Goal: Check status: Check status

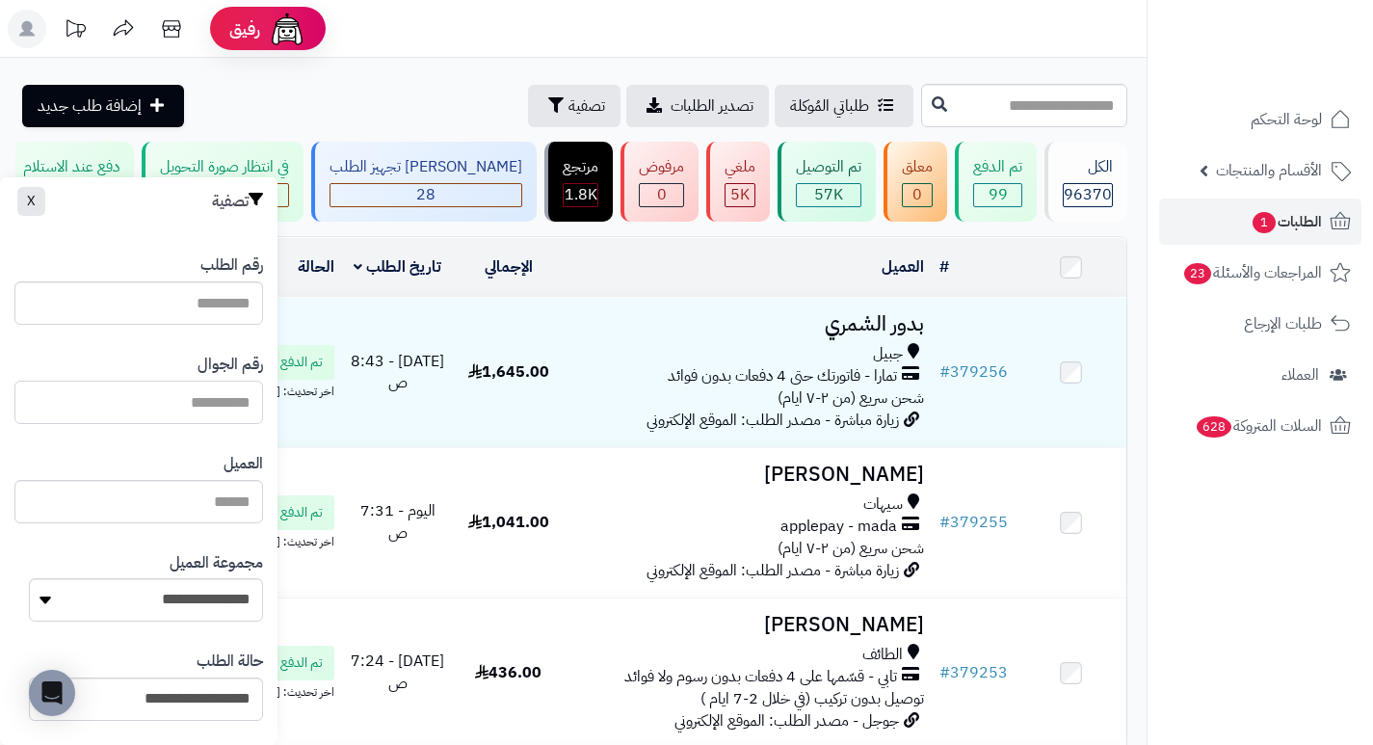
paste input "*********"
type input "*********"
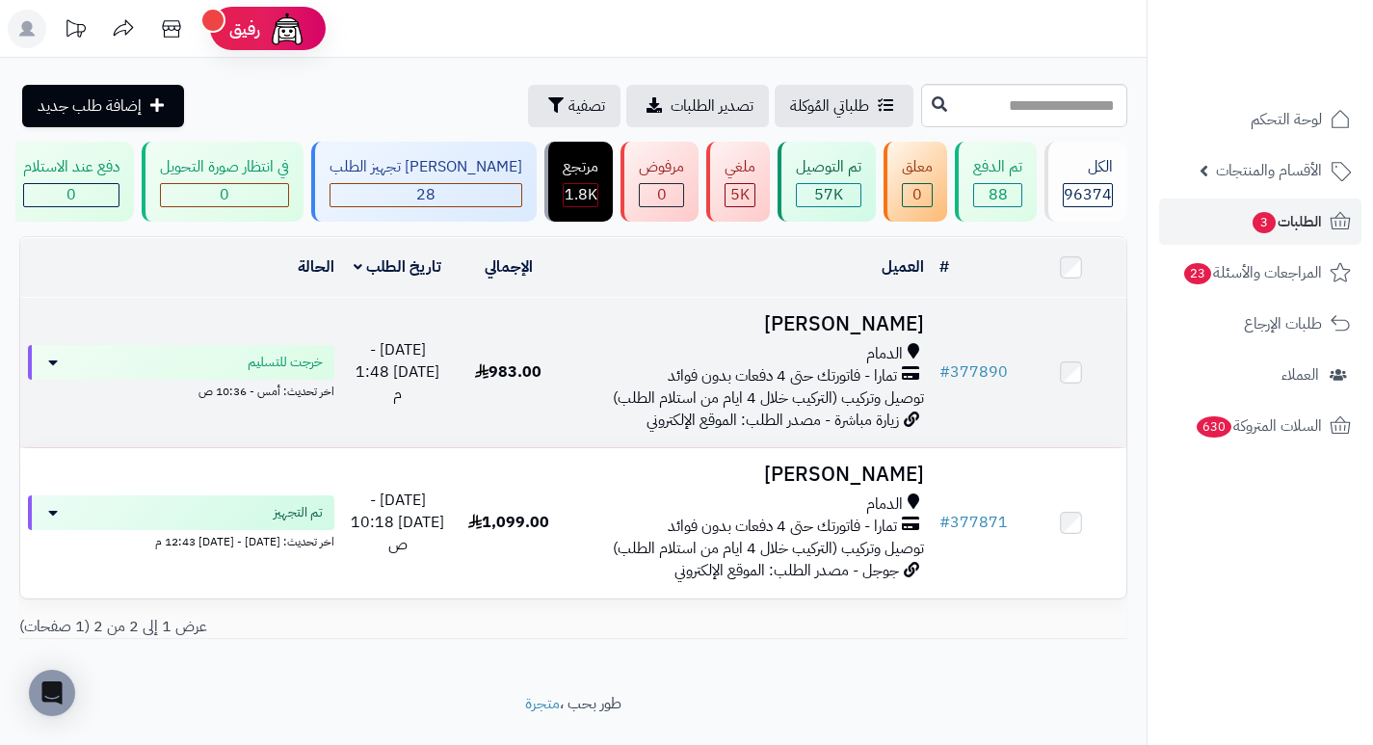
click at [912, 335] on h3 "[PERSON_NAME]" at bounding box center [747, 324] width 353 height 22
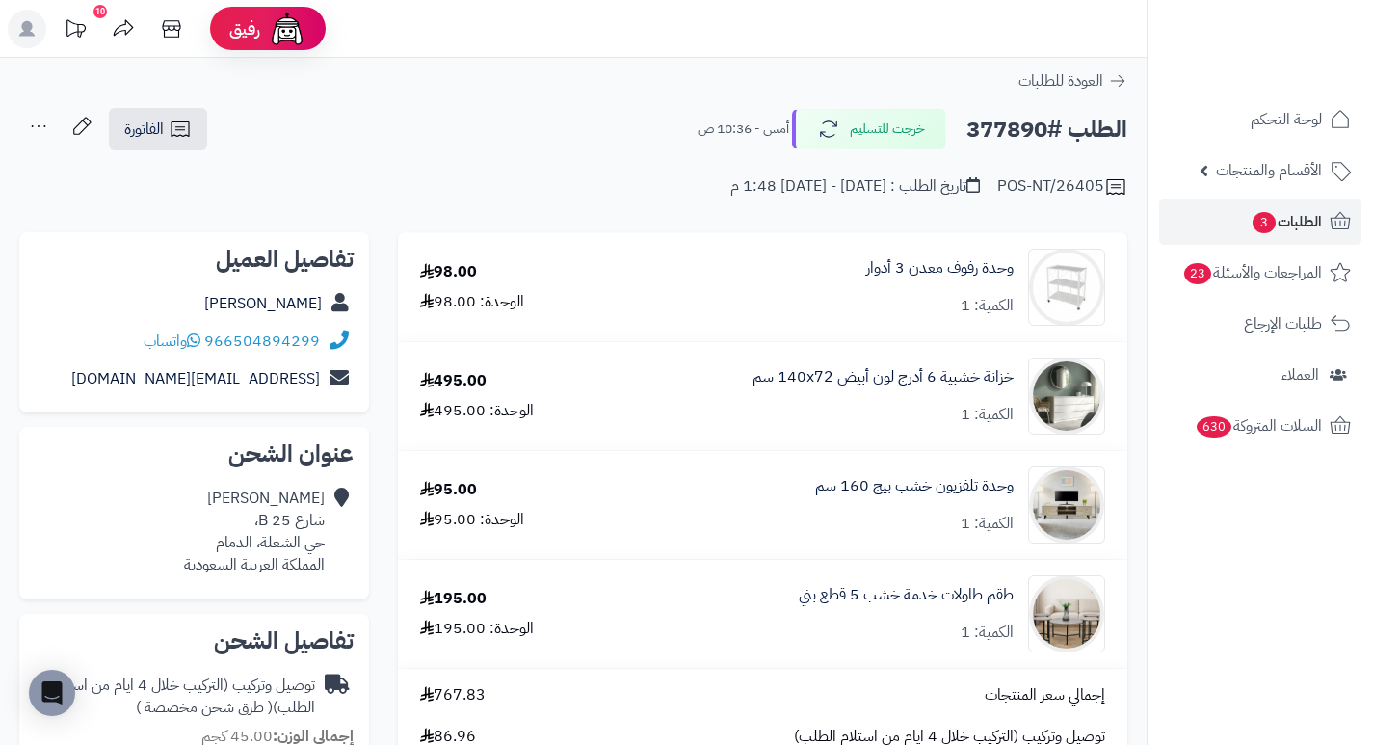
click at [1004, 125] on h2 "الطلب #377890" at bounding box center [1046, 130] width 161 height 40
copy h2 "377890"
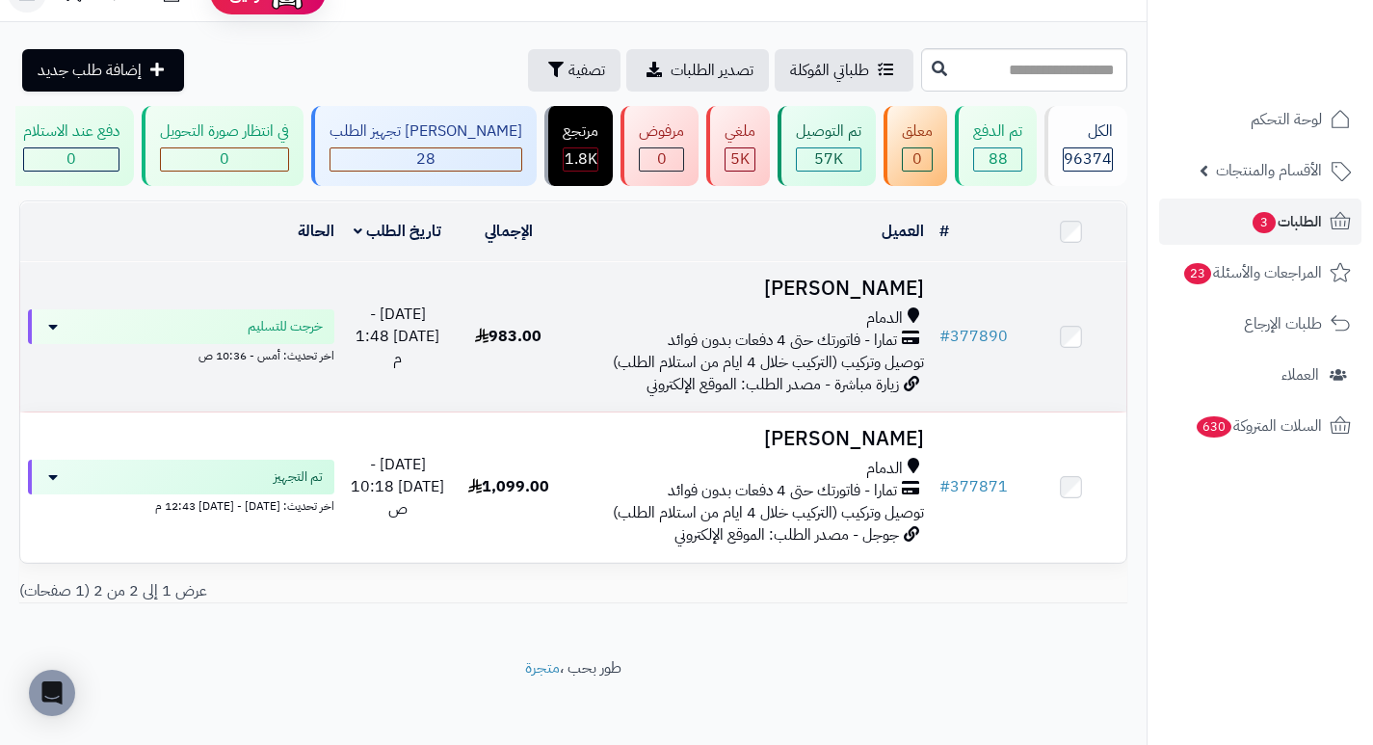
scroll to position [55, 0]
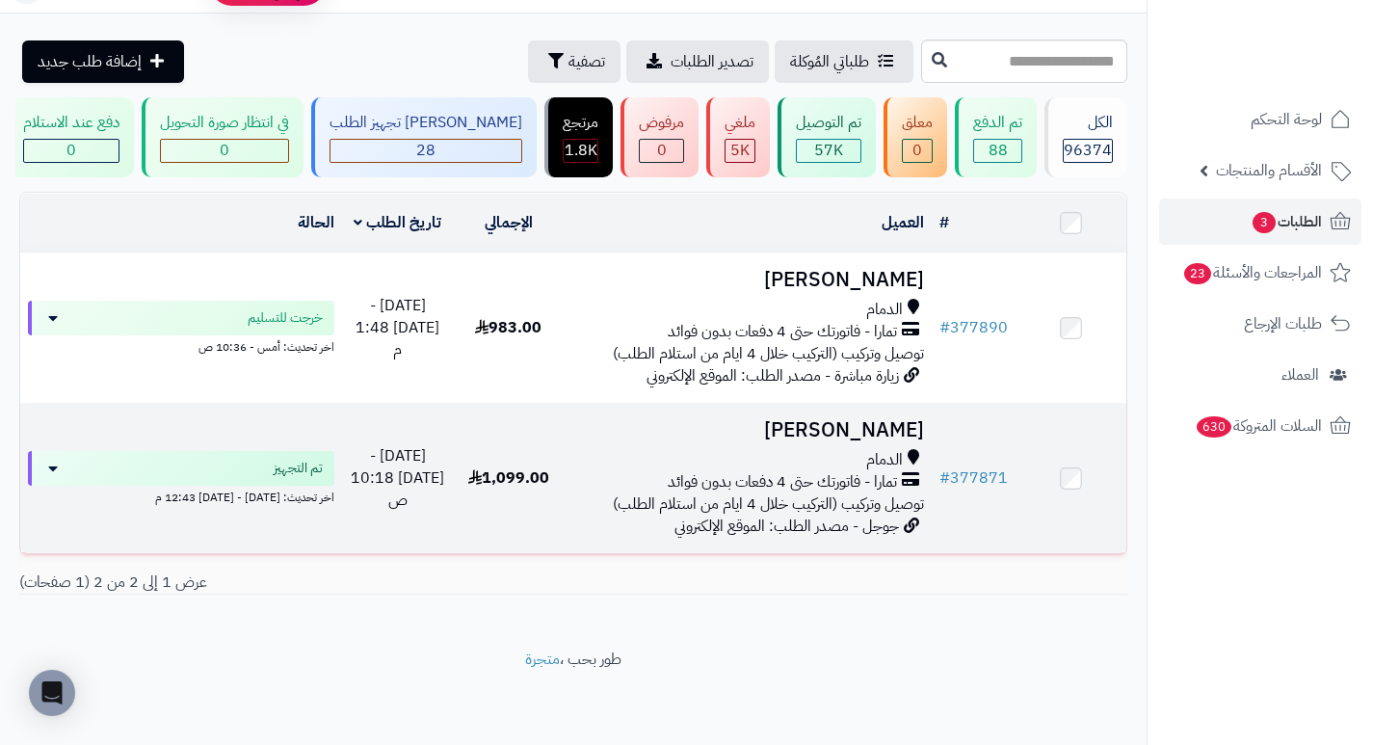
click at [855, 429] on h3 "[PERSON_NAME]" at bounding box center [747, 430] width 353 height 22
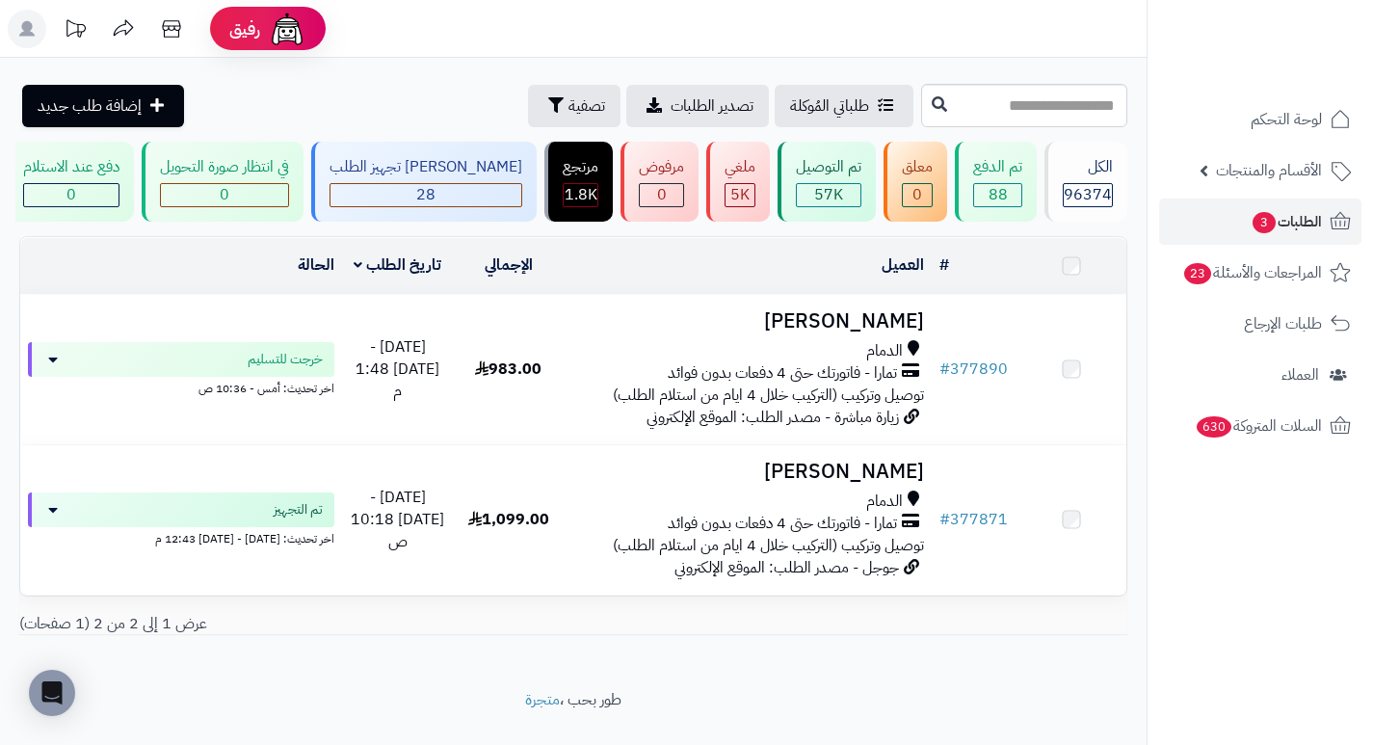
scroll to position [55, 0]
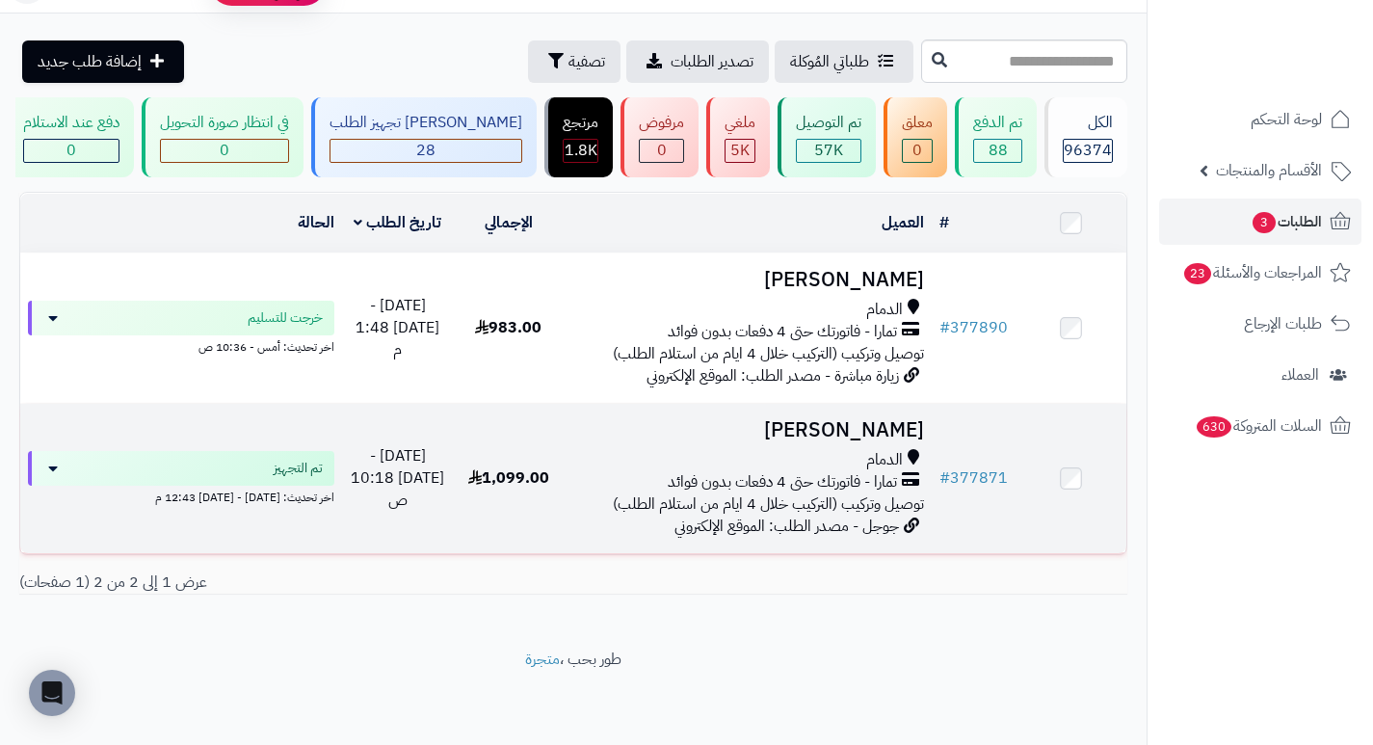
click at [877, 435] on h3 "[PERSON_NAME]" at bounding box center [747, 430] width 353 height 22
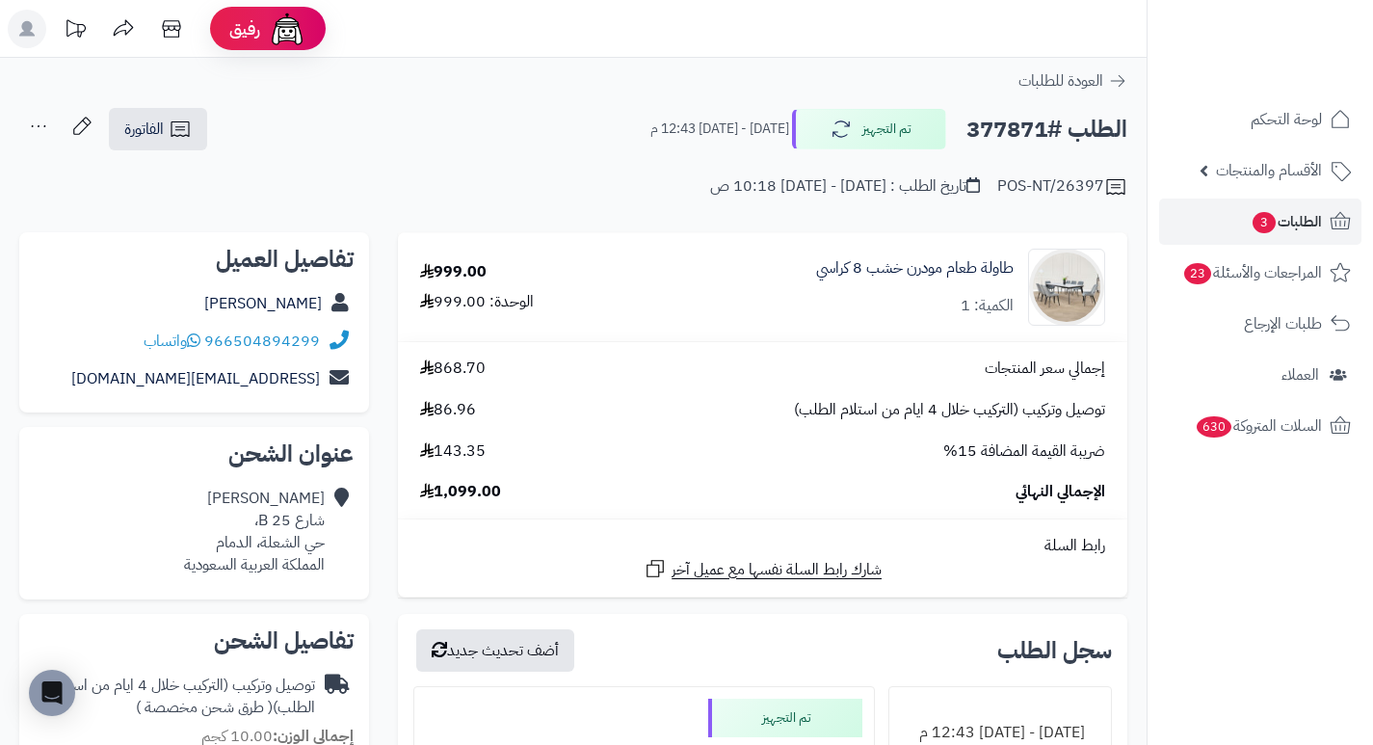
click at [994, 135] on h2 "الطلب #377871" at bounding box center [1046, 130] width 161 height 40
copy h2 "377871"
click at [582, 186] on div "POS-NT/26397 تاريخ الطلب : الجمعة - ١٩ سبتمبر ٢٠٢٥ - 10:18 ص" at bounding box center [573, 175] width 1108 height 46
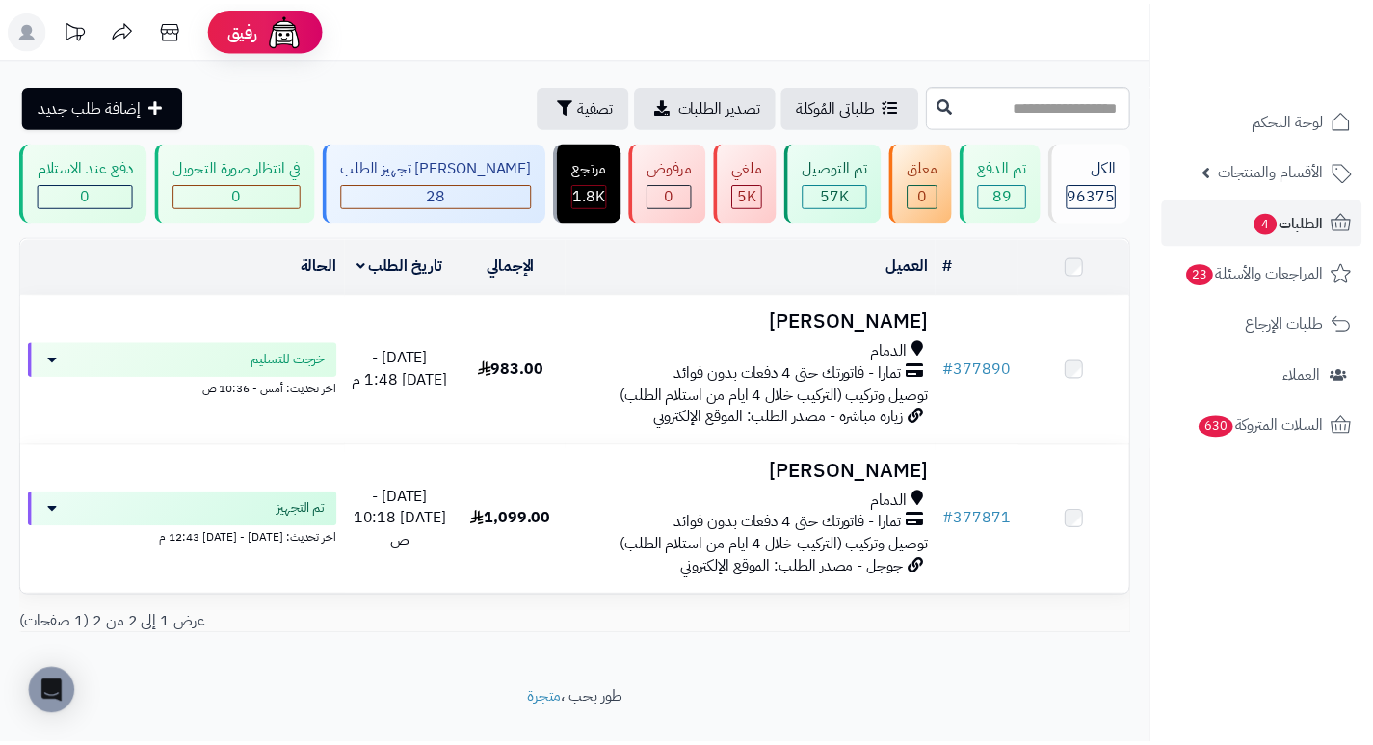
scroll to position [55, 0]
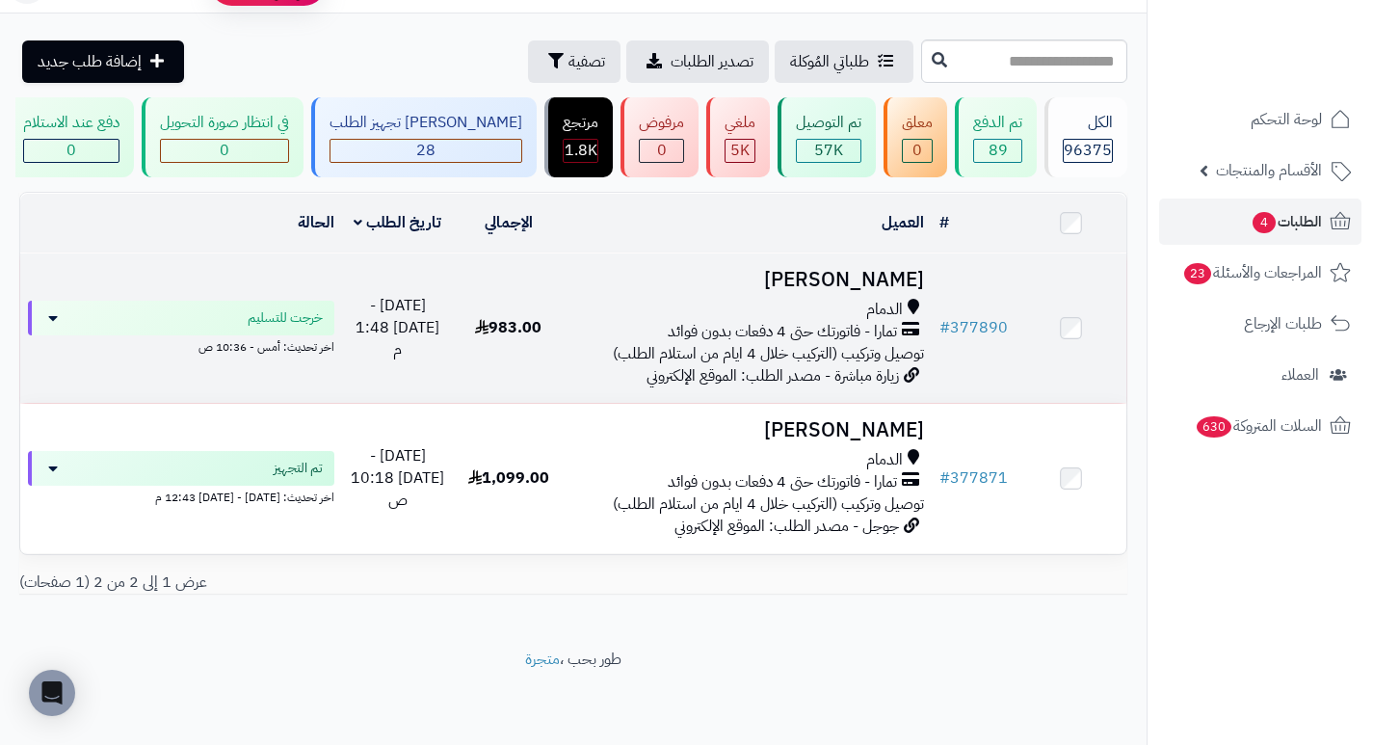
click at [878, 283] on h3 "[PERSON_NAME]" at bounding box center [747, 280] width 353 height 22
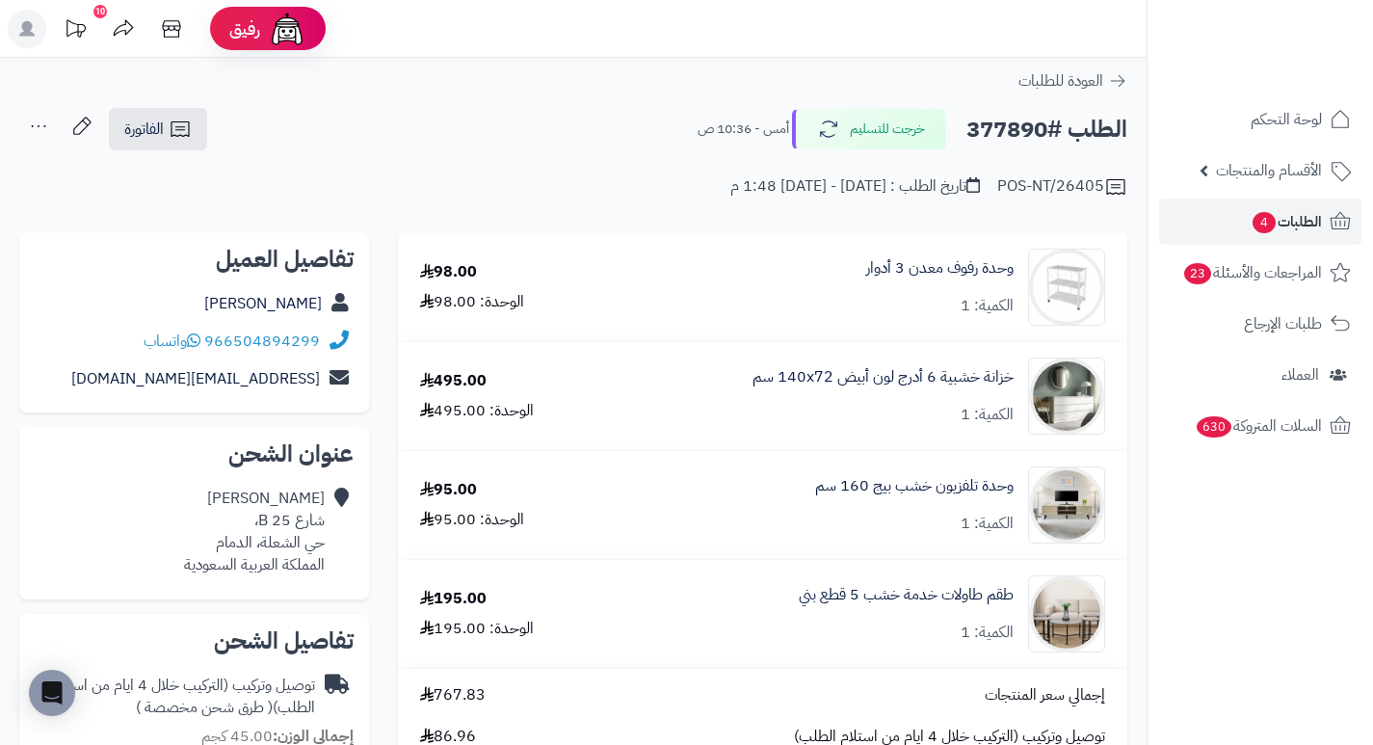
click at [1009, 125] on h2 "الطلب #377890" at bounding box center [1046, 130] width 161 height 40
copy h2 "377890"
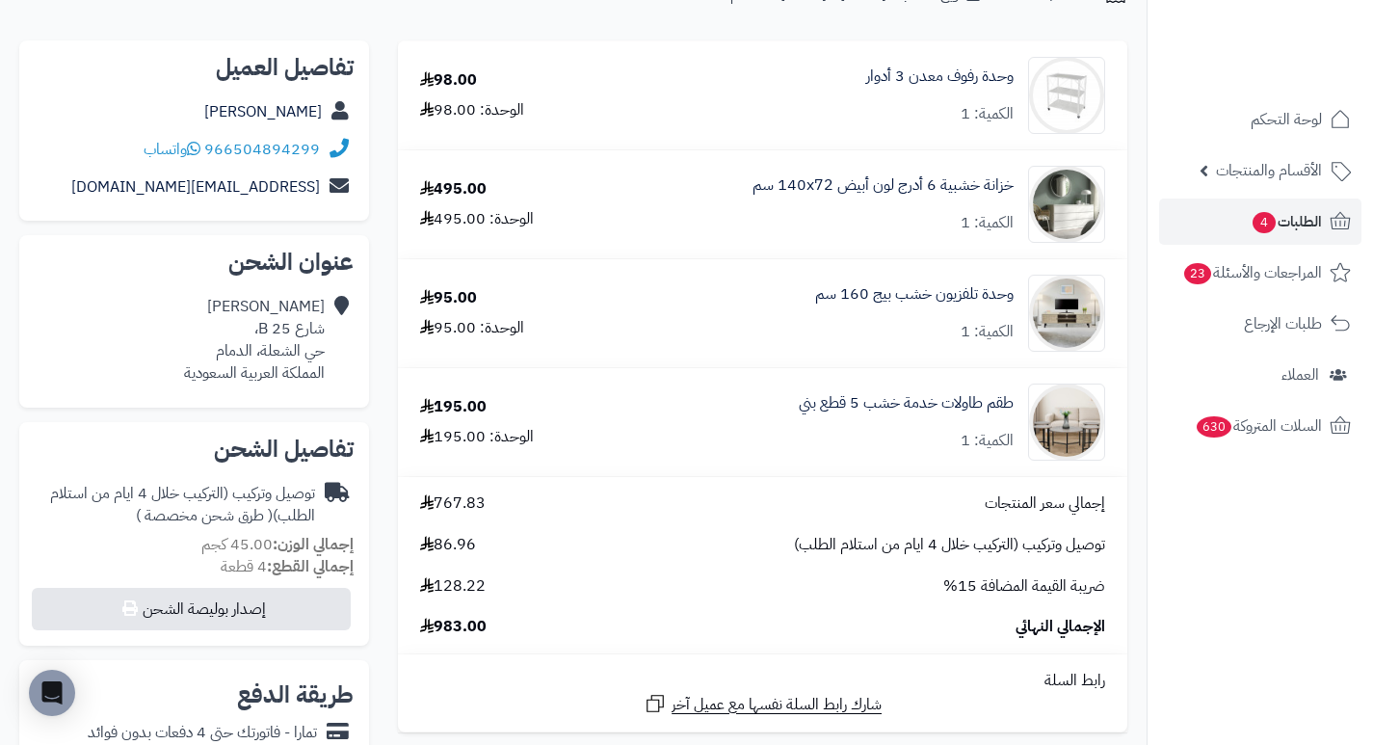
scroll to position [193, 0]
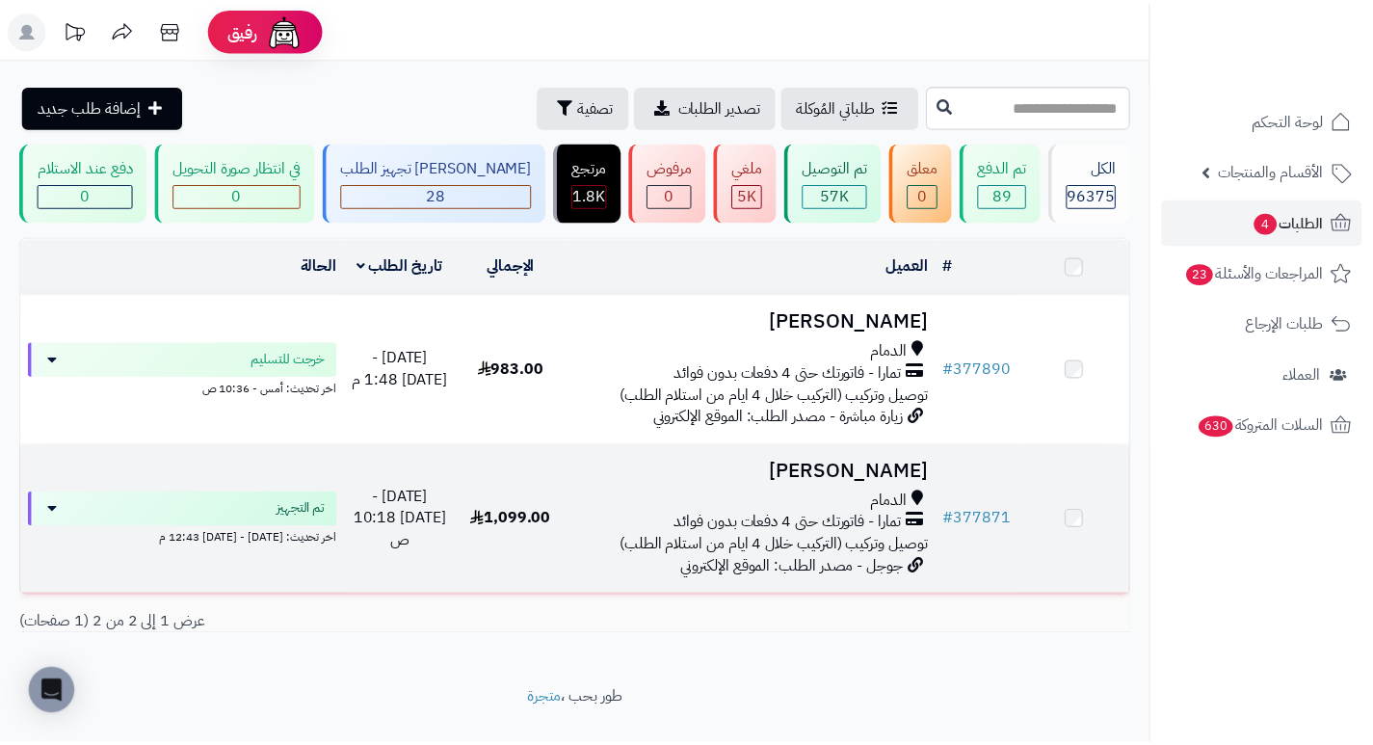
scroll to position [55, 0]
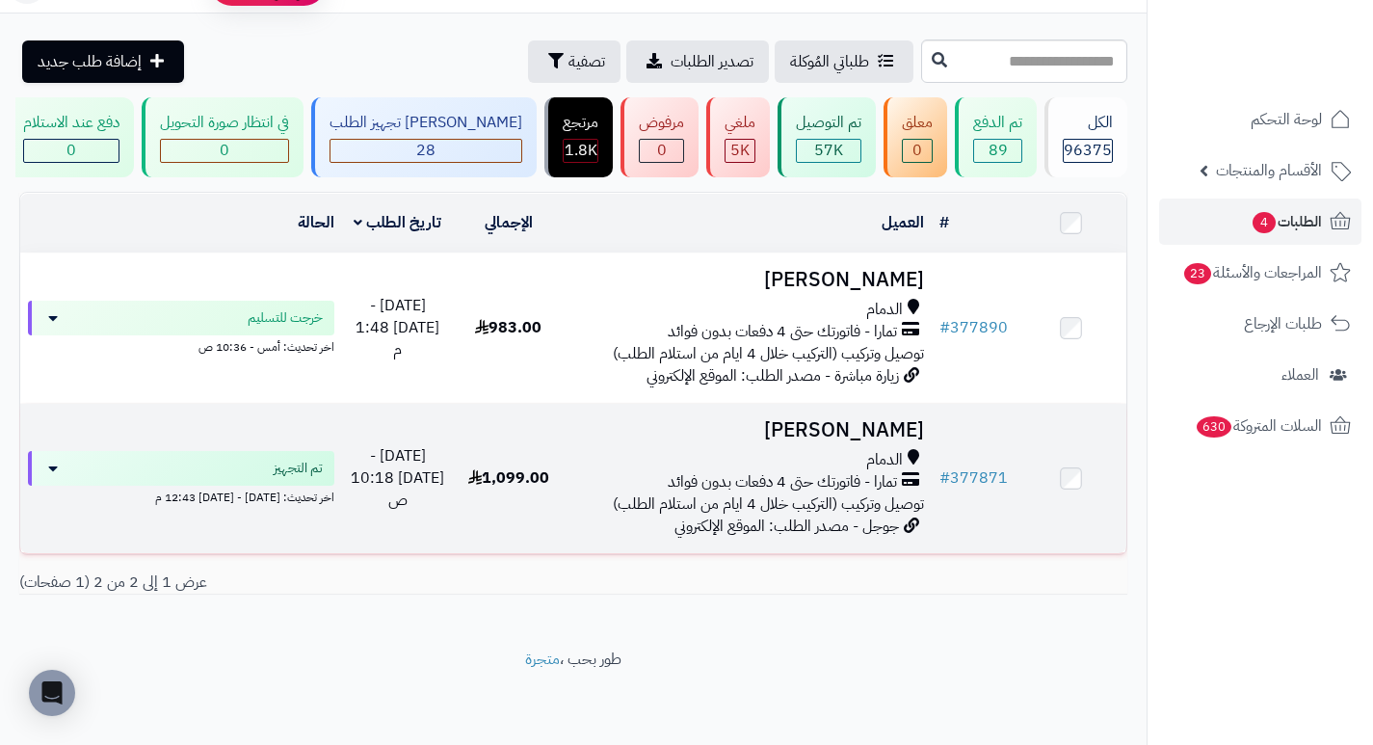
click at [873, 431] on h3 "[PERSON_NAME]" at bounding box center [747, 430] width 353 height 22
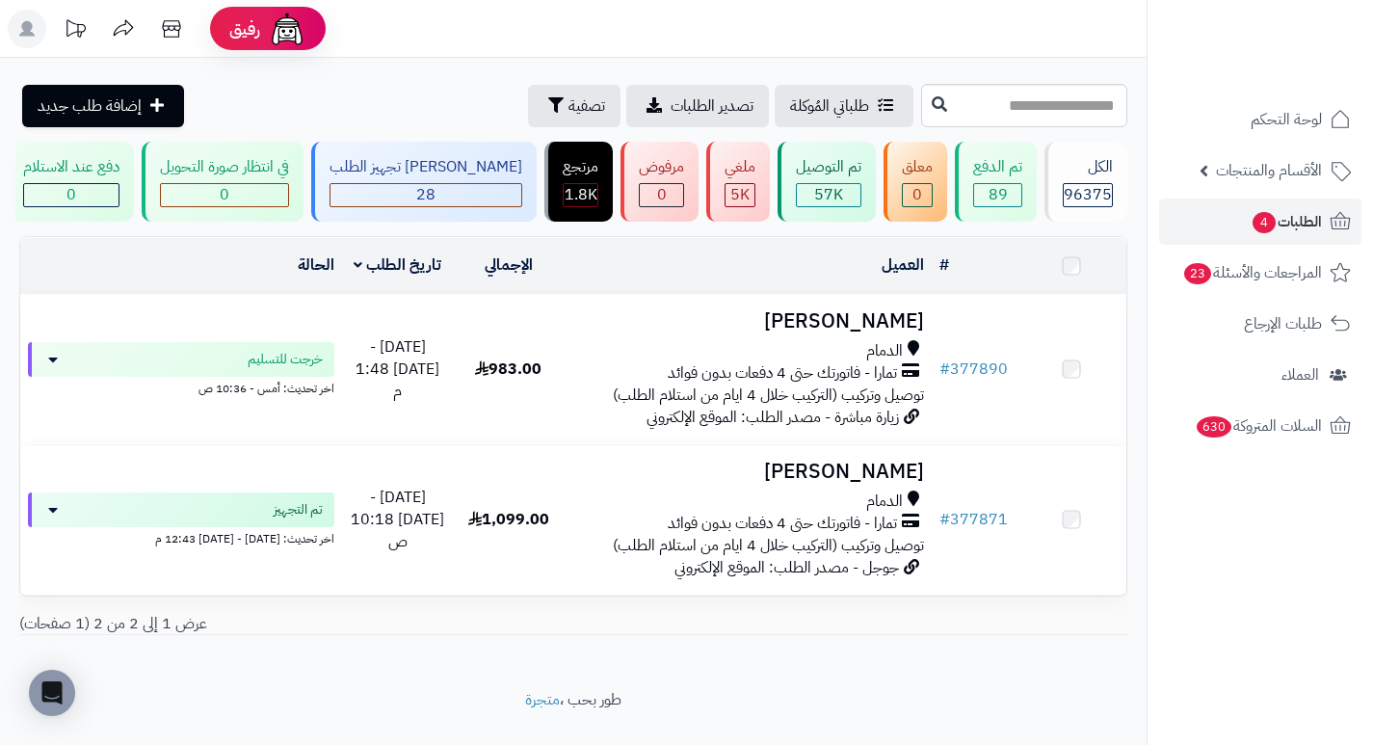
scroll to position [55, 0]
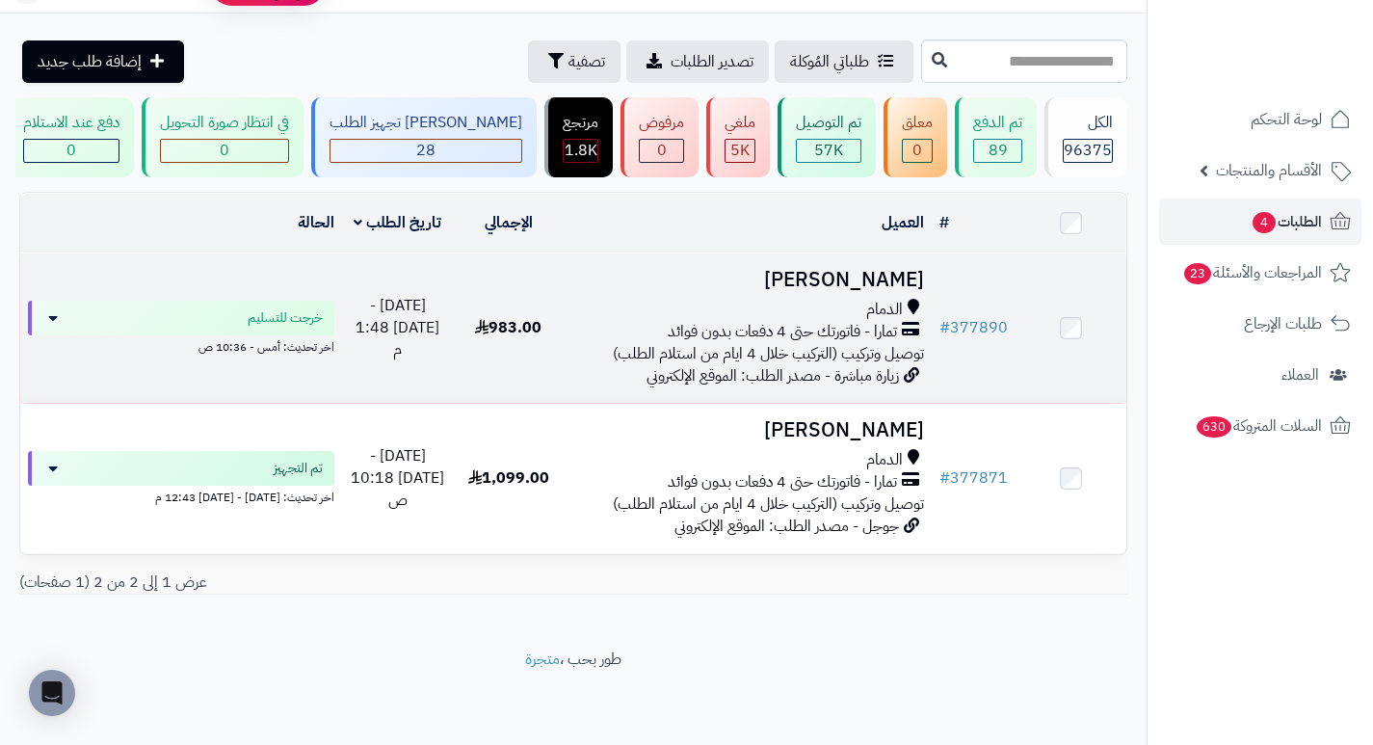
click at [900, 276] on h3 "[PERSON_NAME]" at bounding box center [747, 280] width 353 height 22
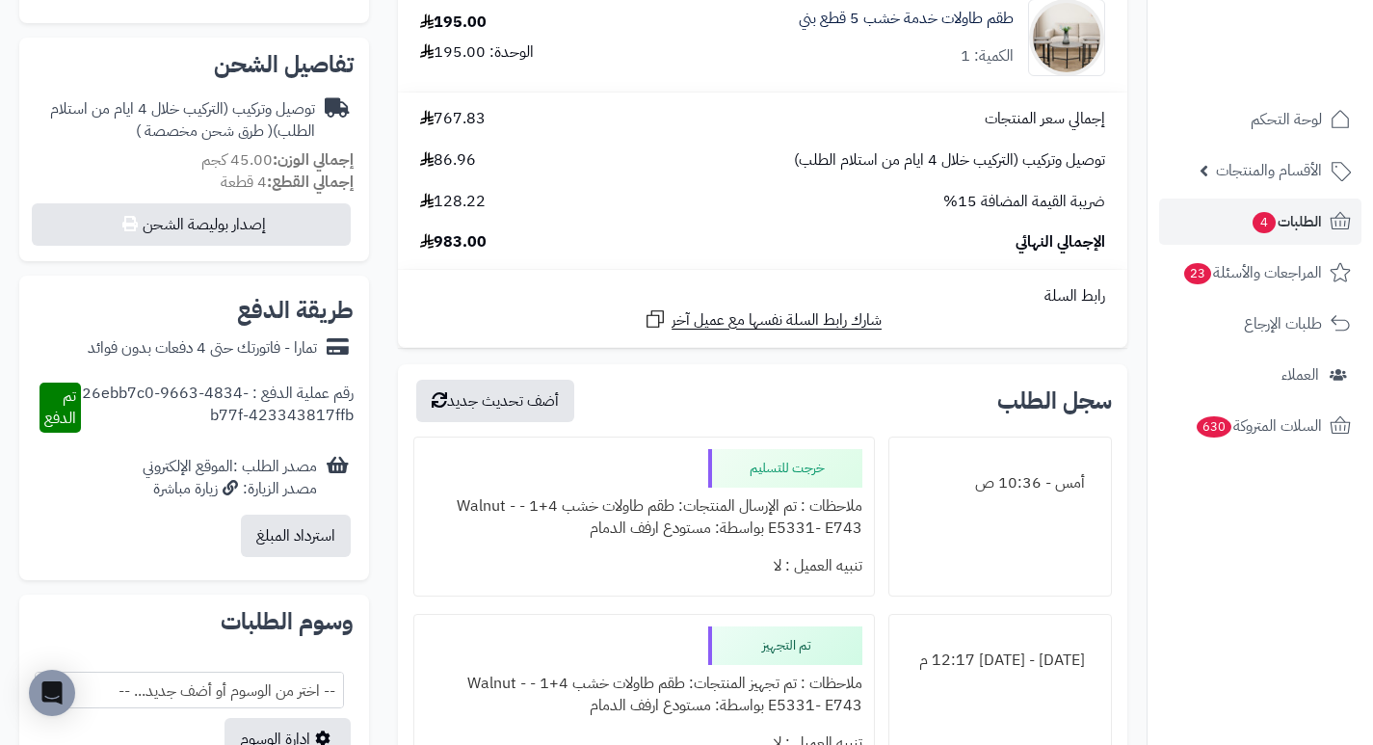
scroll to position [578, 0]
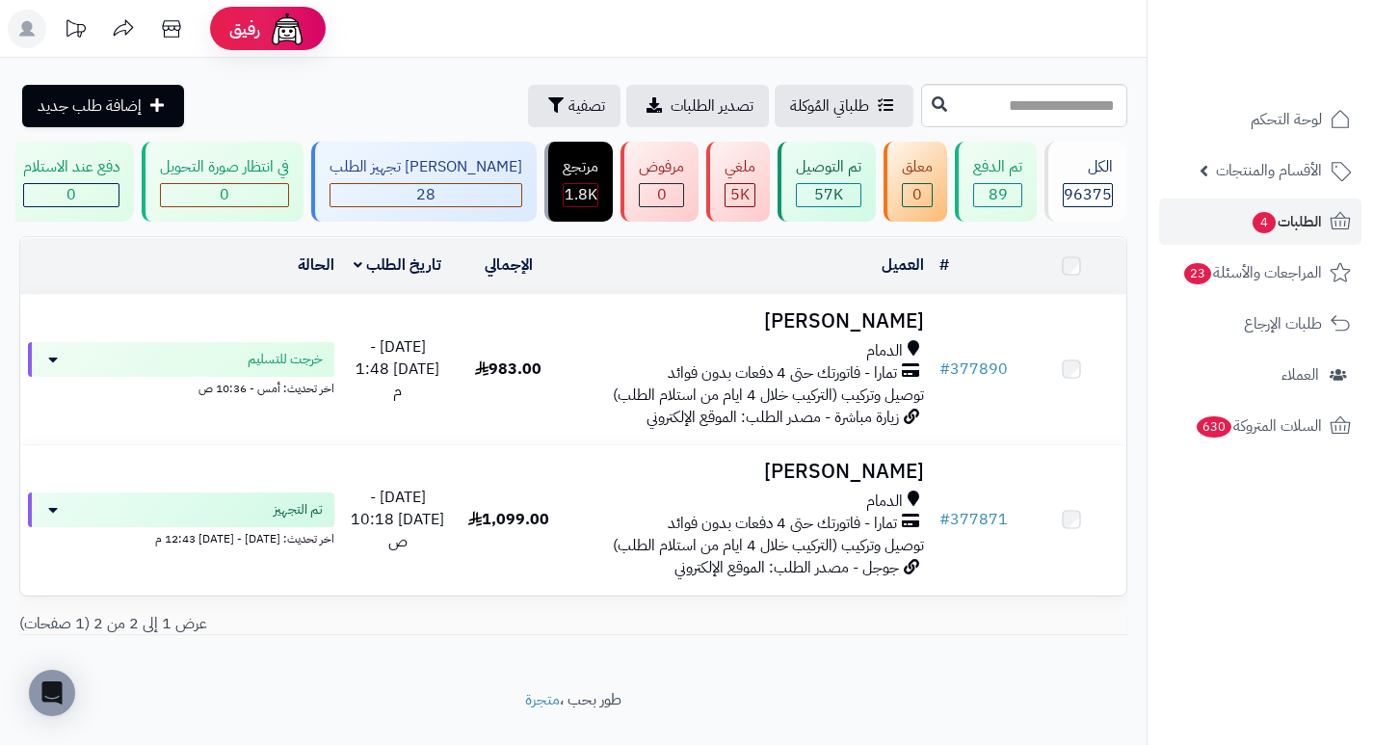
scroll to position [55, 0]
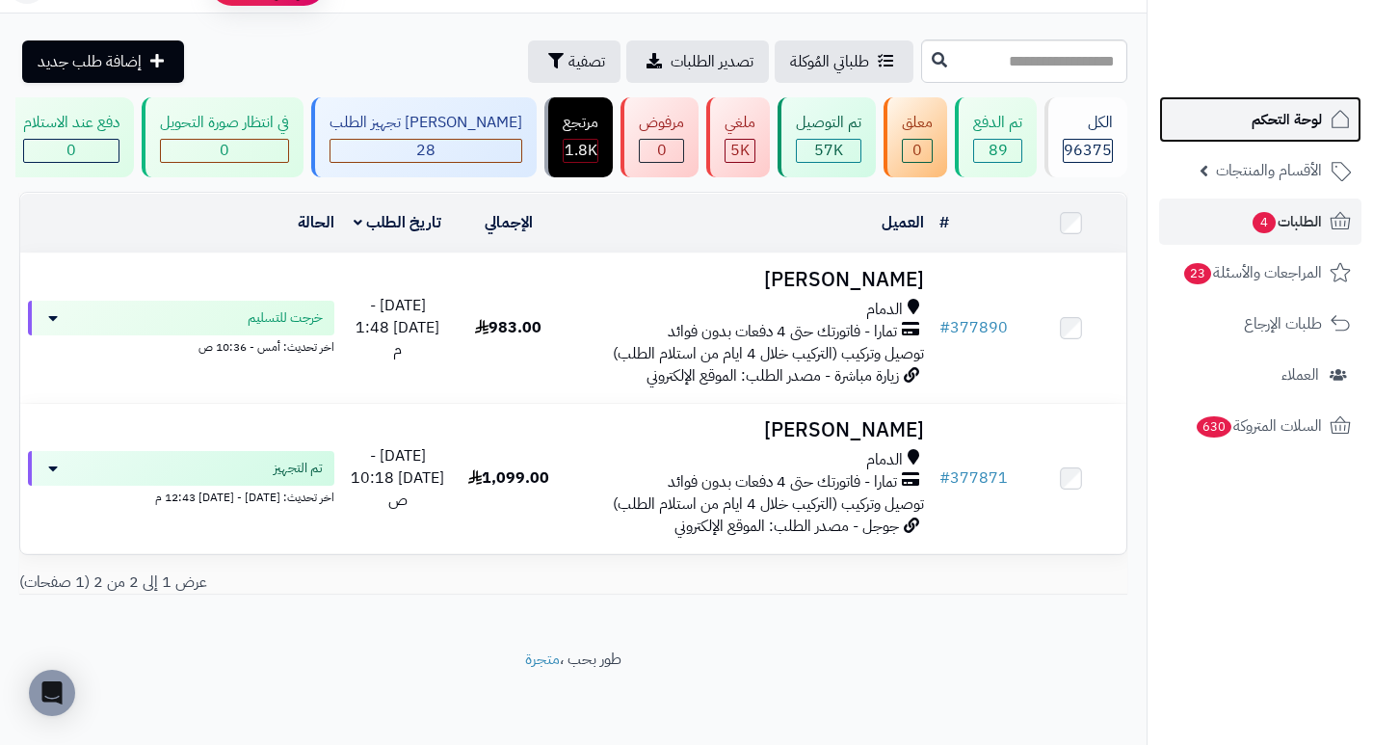
click at [1289, 130] on span "لوحة التحكم" at bounding box center [1287, 119] width 70 height 27
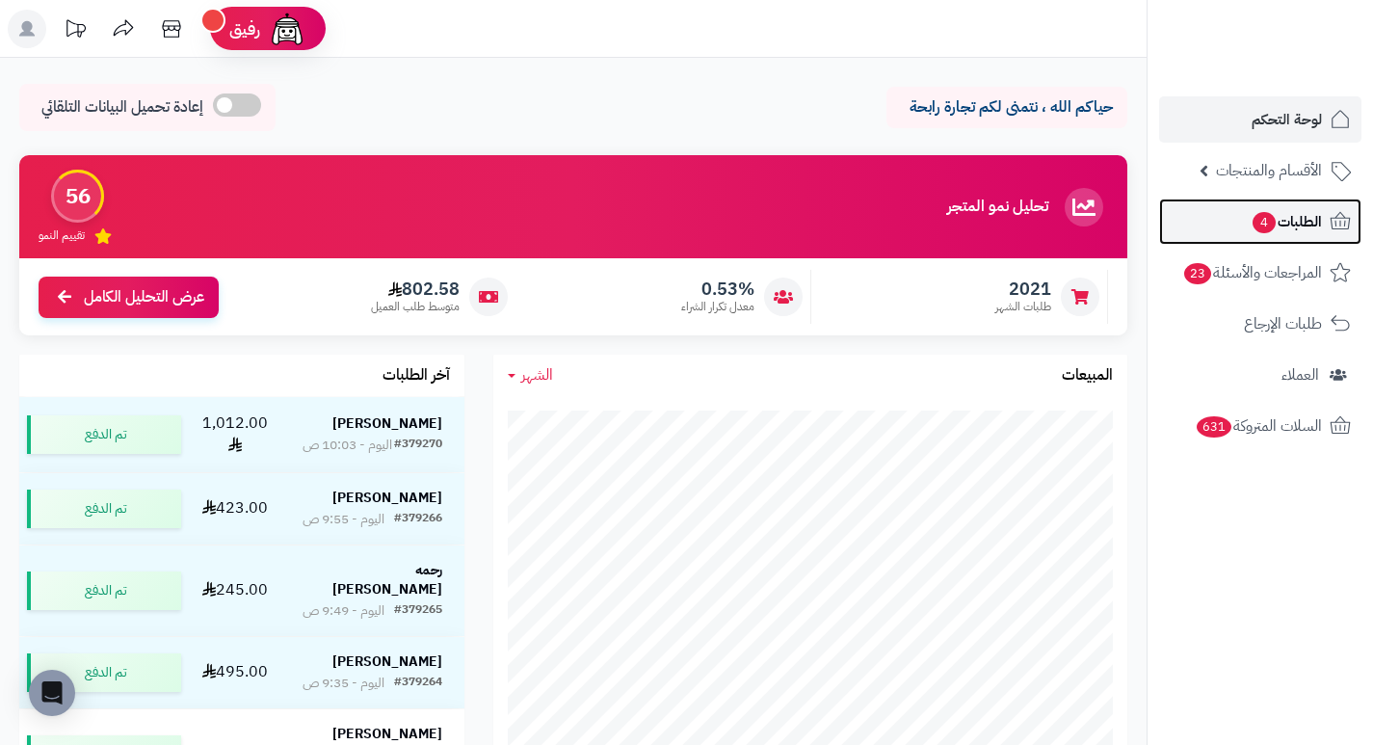
click at [1295, 207] on link "الطلبات 4" at bounding box center [1260, 221] width 202 height 46
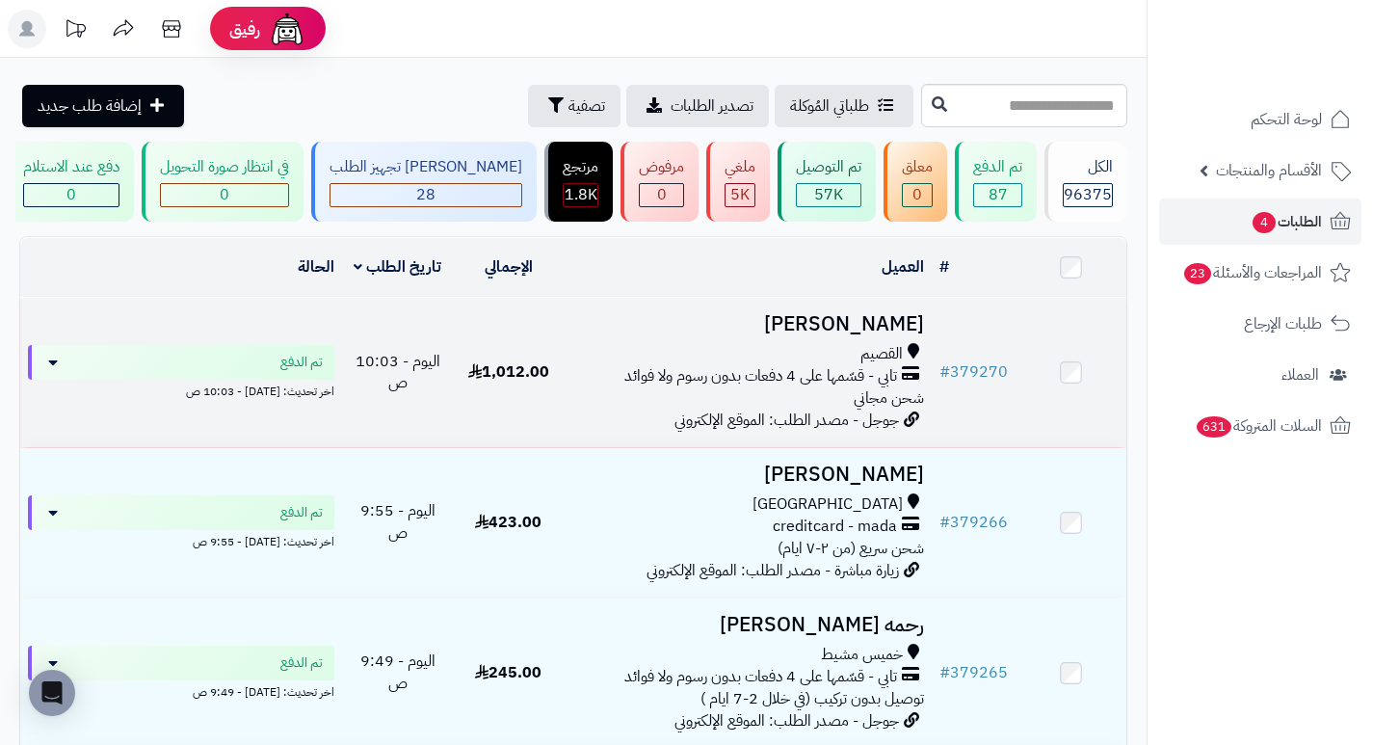
click at [883, 334] on h3 "[PERSON_NAME]" at bounding box center [747, 324] width 353 height 22
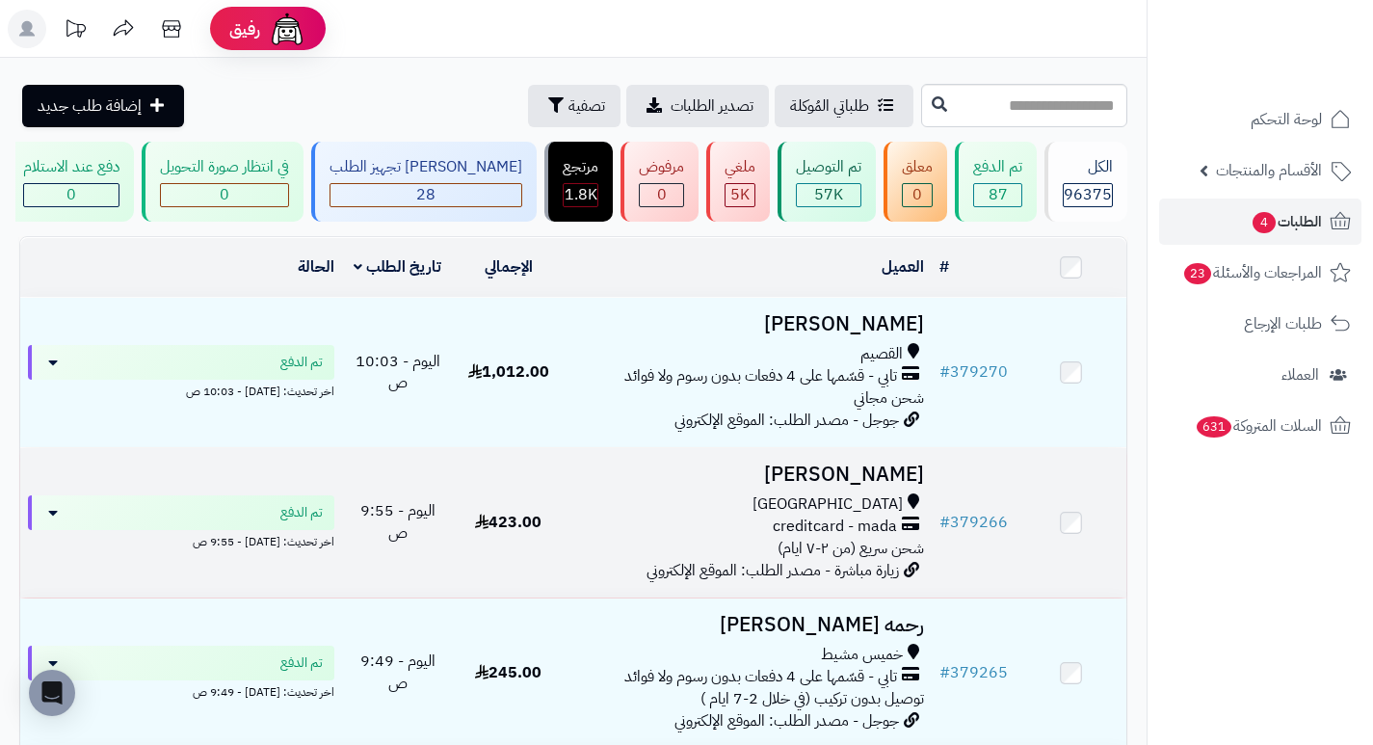
click at [923, 483] on h3 "[PERSON_NAME]" at bounding box center [747, 474] width 353 height 22
